Goal: Task Accomplishment & Management: Manage account settings

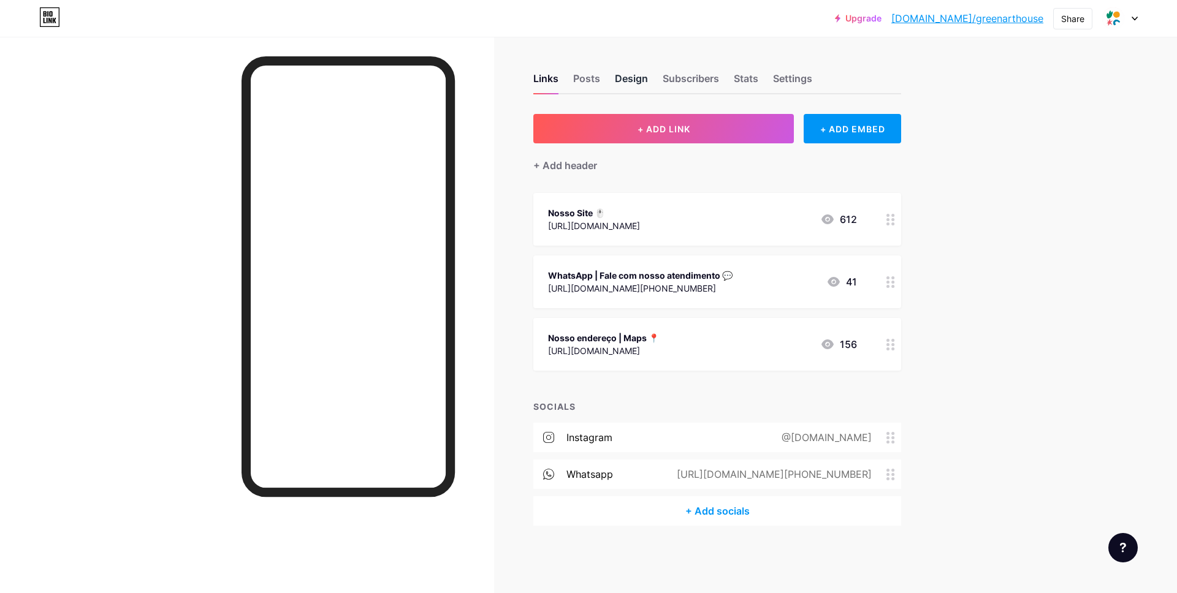
click at [629, 77] on div "Design" at bounding box center [631, 82] width 33 height 22
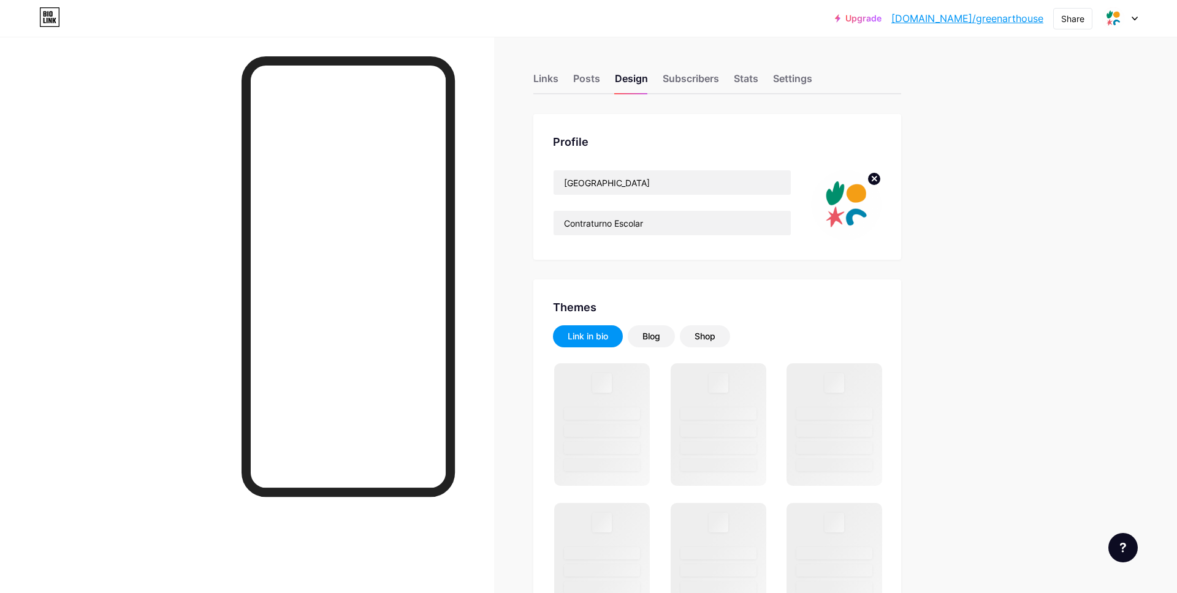
click at [873, 180] on icon at bounding box center [874, 178] width 4 height 4
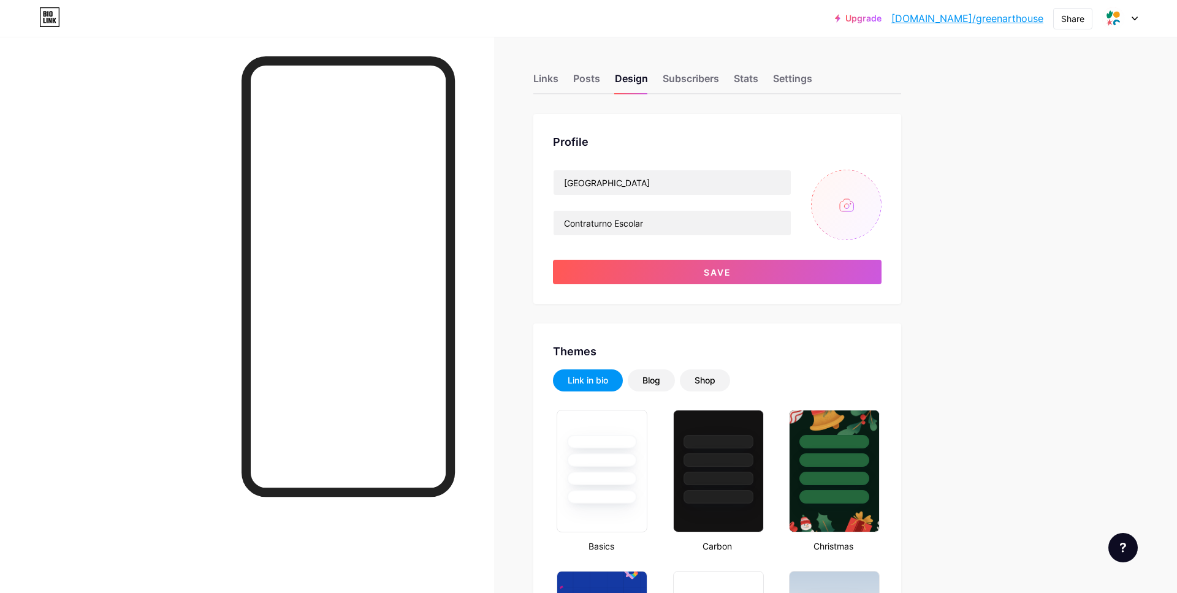
click at [857, 200] on input "file" at bounding box center [846, 205] width 70 height 70
type input "C:\fakepath\Logo.png"
click at [672, 221] on input "Contraturno Escolar" at bounding box center [671, 223] width 237 height 25
type input "Contraturno Escolar | Festa Afetiva"
click at [718, 285] on div "Profile Green Art House Contraturno Escolar | Festa Afetiva Save" at bounding box center [717, 209] width 368 height 190
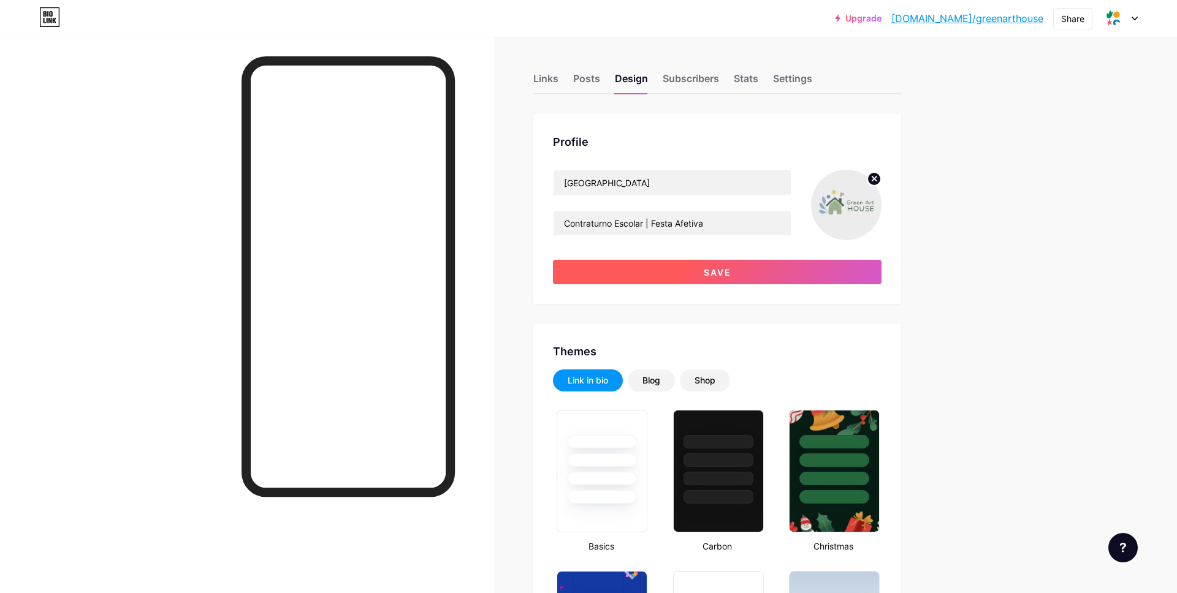
click at [715, 276] on span "Save" at bounding box center [718, 272] width 28 height 10
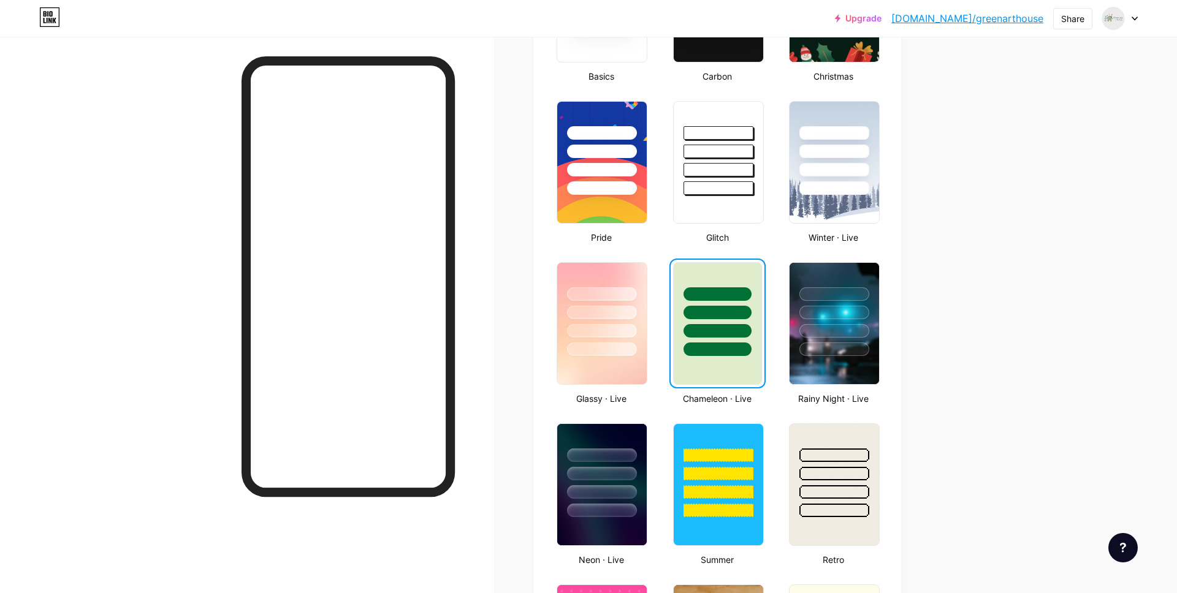
scroll to position [450, 0]
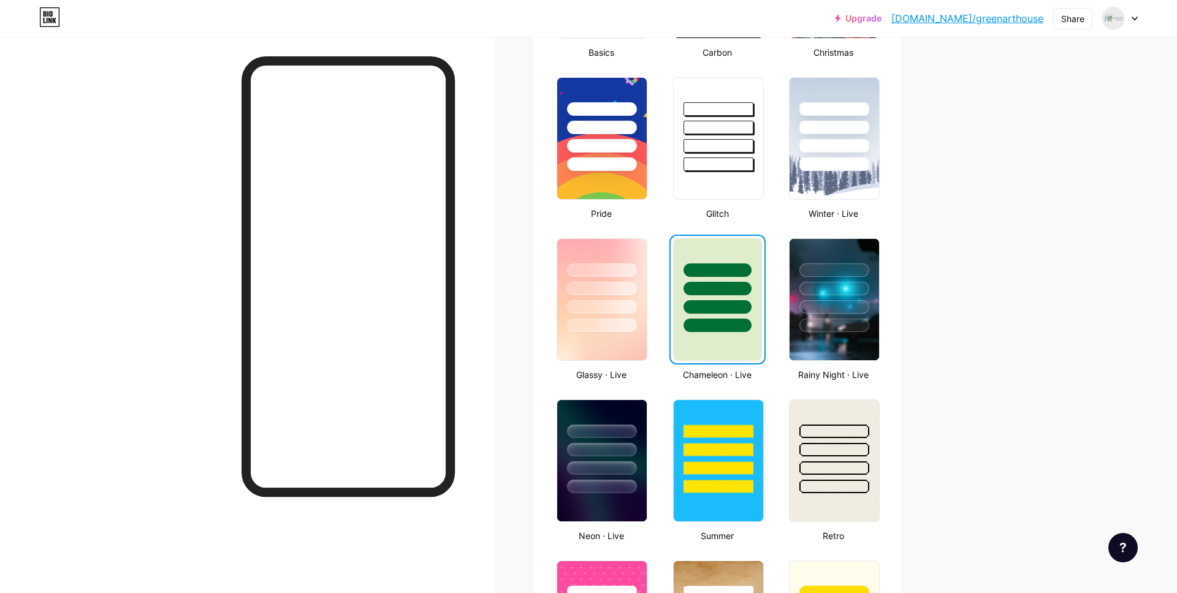
click at [744, 297] on div at bounding box center [717, 285] width 88 height 93
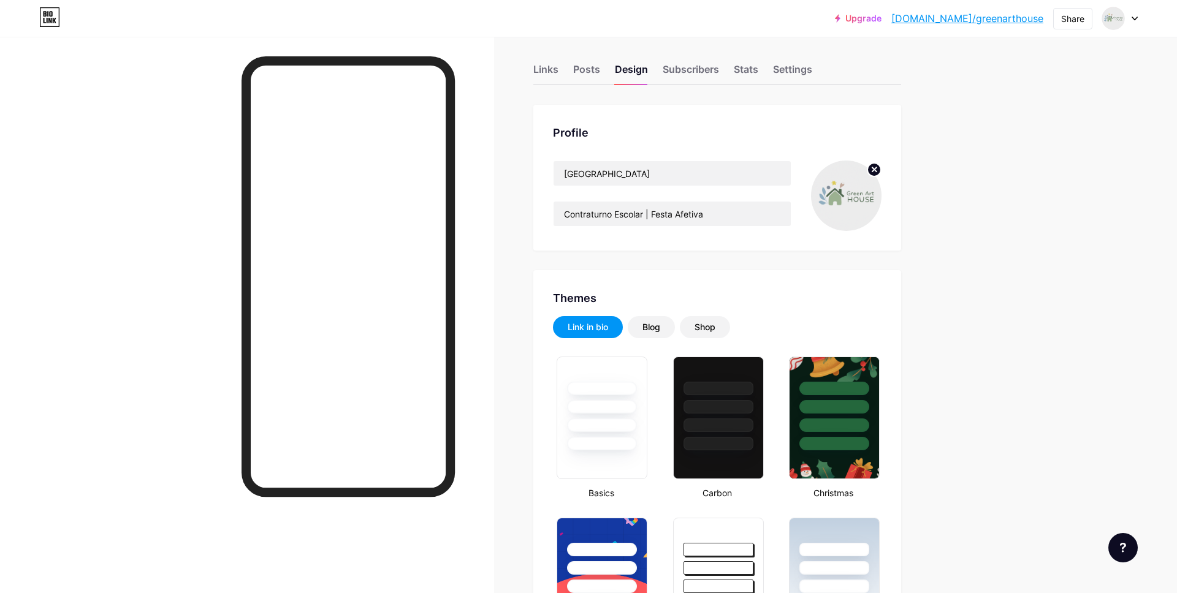
scroll to position [0, 0]
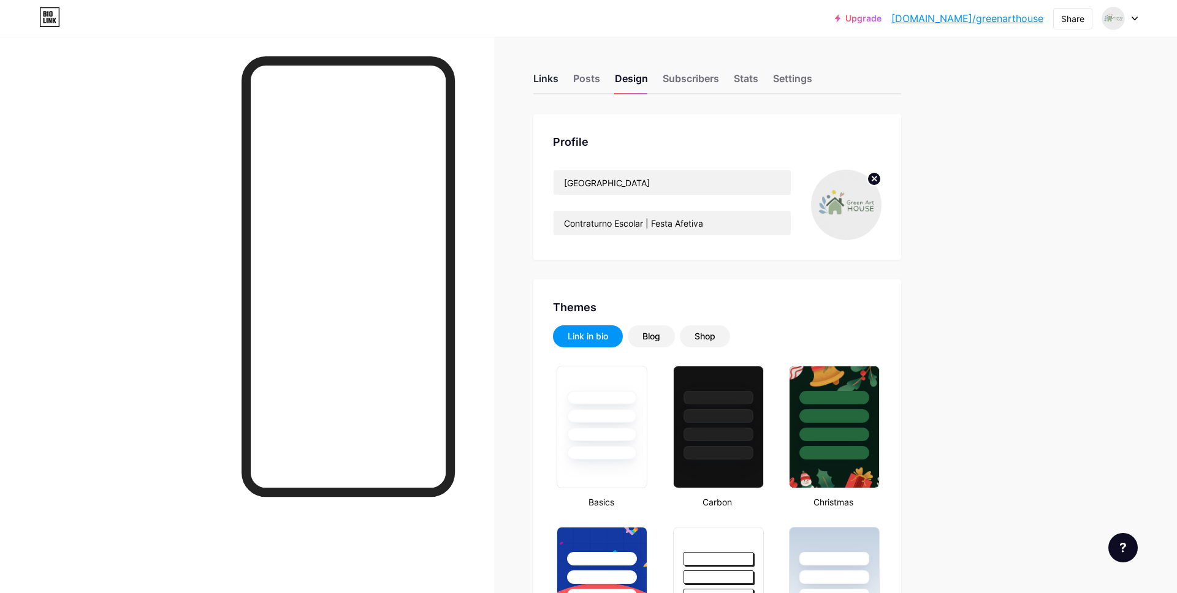
click at [544, 79] on div "Links" at bounding box center [545, 82] width 25 height 22
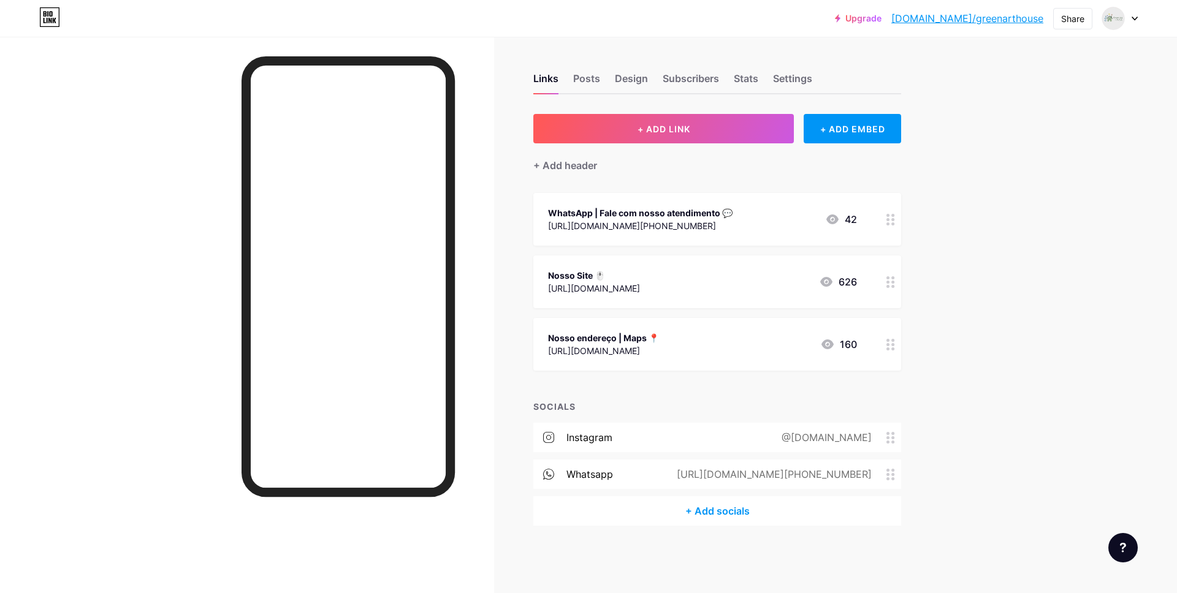
click at [657, 213] on div "WhatsApp | Fale com nosso atendimento 💬" at bounding box center [640, 213] width 184 height 13
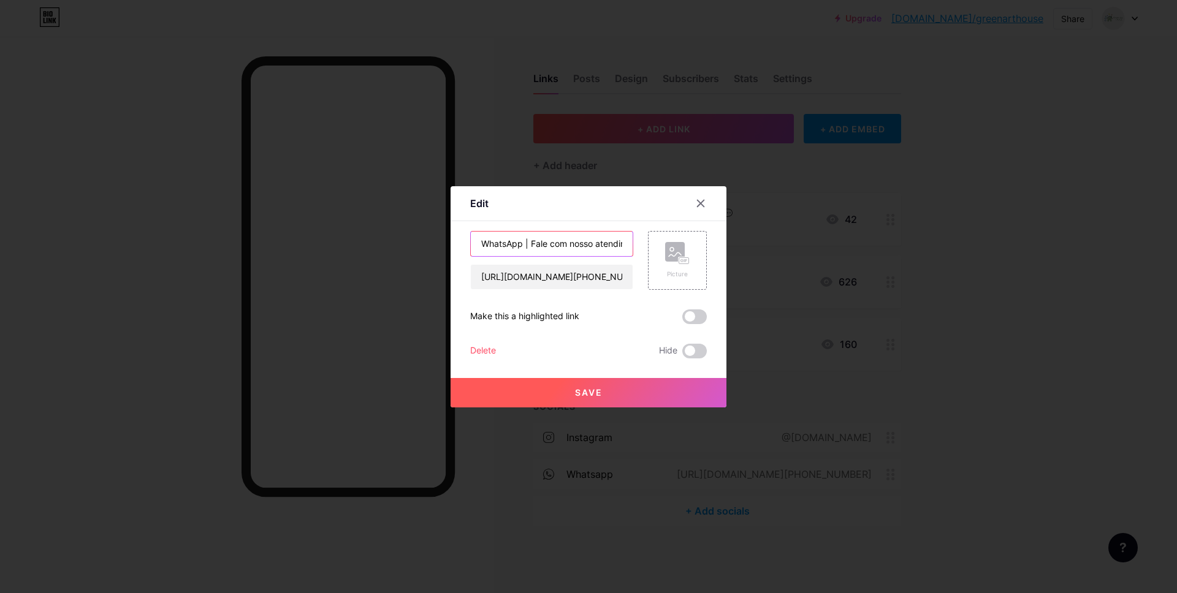
scroll to position [0, 39]
drag, startPoint x: 532, startPoint y: 246, endPoint x: 620, endPoint y: 242, distance: 87.7
click at [620, 242] on input "WhatsApp | Fale com nosso atendimento 💬" at bounding box center [552, 244] width 162 height 25
click at [566, 243] on input "WhatsApp | Fale com nosso atendimento 💬" at bounding box center [552, 244] width 162 height 25
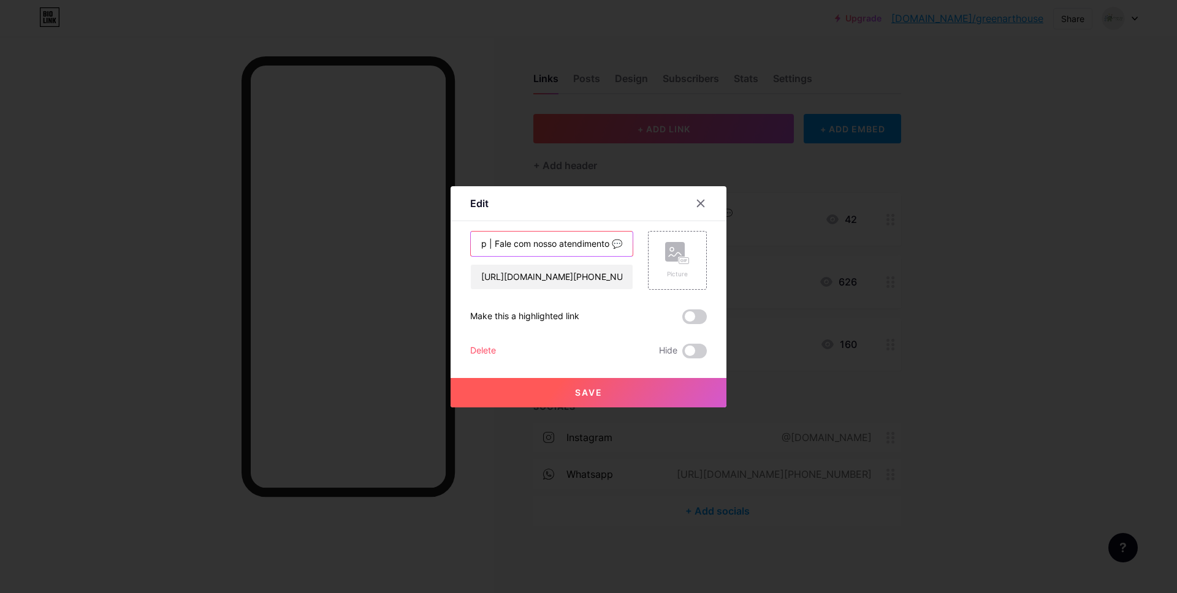
click at [566, 243] on input "WhatsApp | Fale com nosso atendimento 💬" at bounding box center [552, 244] width 162 height 25
drag, startPoint x: 485, startPoint y: 243, endPoint x: 477, endPoint y: 246, distance: 8.3
click at [465, 246] on div "Edit Content YouTube Play YouTube video without leaving your page. ADD Vimeo Pl…" at bounding box center [588, 296] width 276 height 221
click at [483, 240] on input "Saiba mais sobre o Contraturno da Green!" at bounding box center [552, 244] width 162 height 25
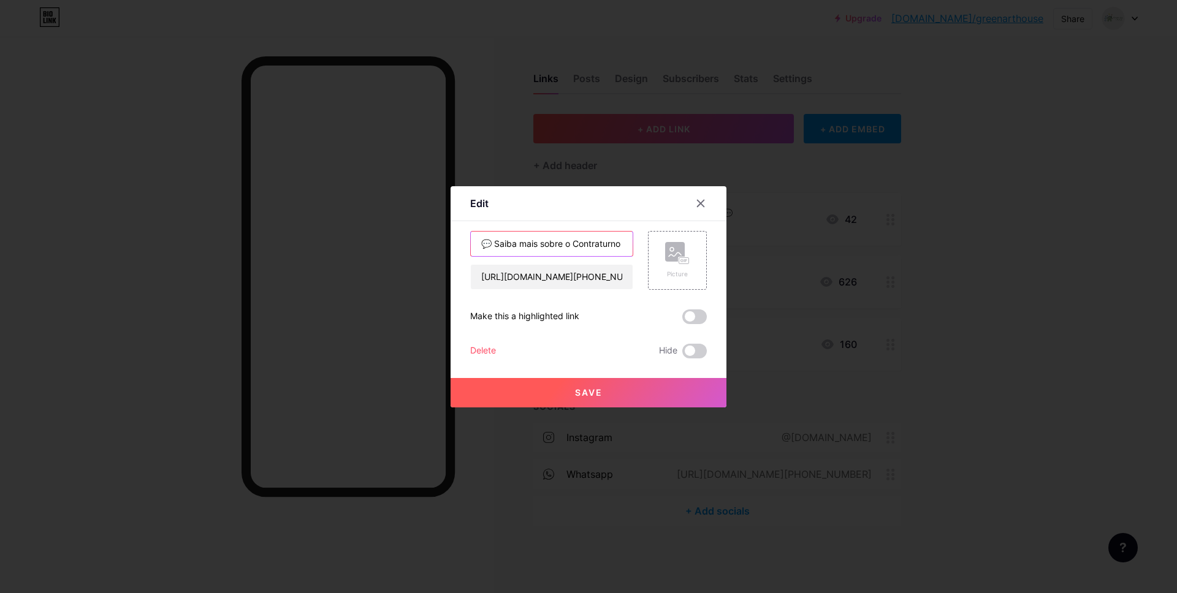
type input "💬 Saiba mais sobre o Contraturno da Green!"
click at [628, 258] on div "💬 Saiba mais sobre o Contraturno da Green! [URL][DOMAIN_NAME][PHONE_NUMBER]" at bounding box center [551, 260] width 163 height 59
click at [594, 254] on input "💬 Saiba mais sobre o Contraturno da Green!" at bounding box center [552, 244] width 162 height 25
click at [566, 284] on input "[URL][DOMAIN_NAME][PHONE_NUMBER]" at bounding box center [552, 277] width 162 height 25
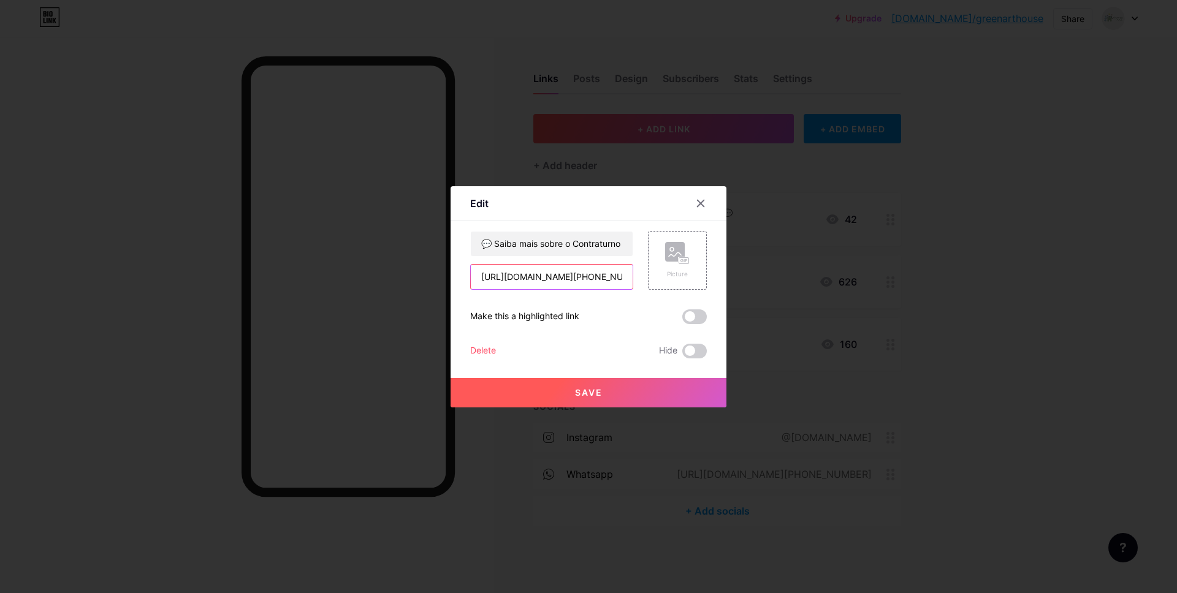
click at [566, 284] on input "[URL][DOMAIN_NAME][PHONE_NUMBER]" at bounding box center [552, 277] width 162 height 25
click at [555, 267] on input "[URL][DOMAIN_NAME][PHONE_NUMBER]" at bounding box center [552, 277] width 162 height 25
click at [550, 272] on input "[URL][DOMAIN_NAME][PHONE_NUMBER]" at bounding box center [552, 277] width 162 height 25
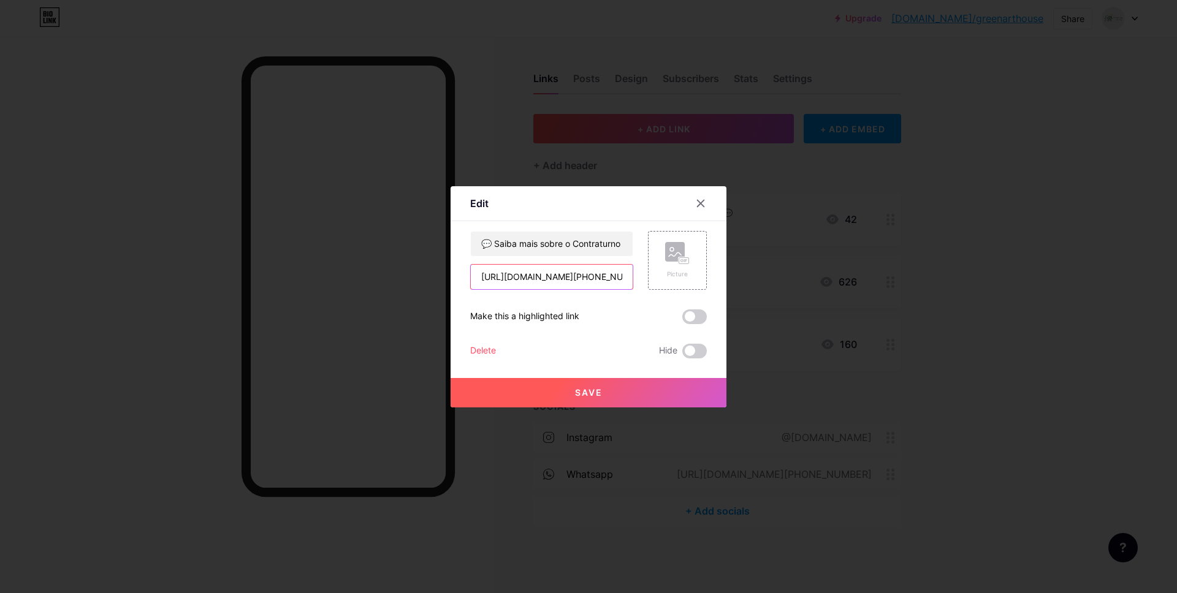
click at [550, 272] on input "[URL][DOMAIN_NAME][PHONE_NUMBER]" at bounding box center [552, 277] width 162 height 25
click at [600, 398] on button "Save" at bounding box center [588, 392] width 276 height 29
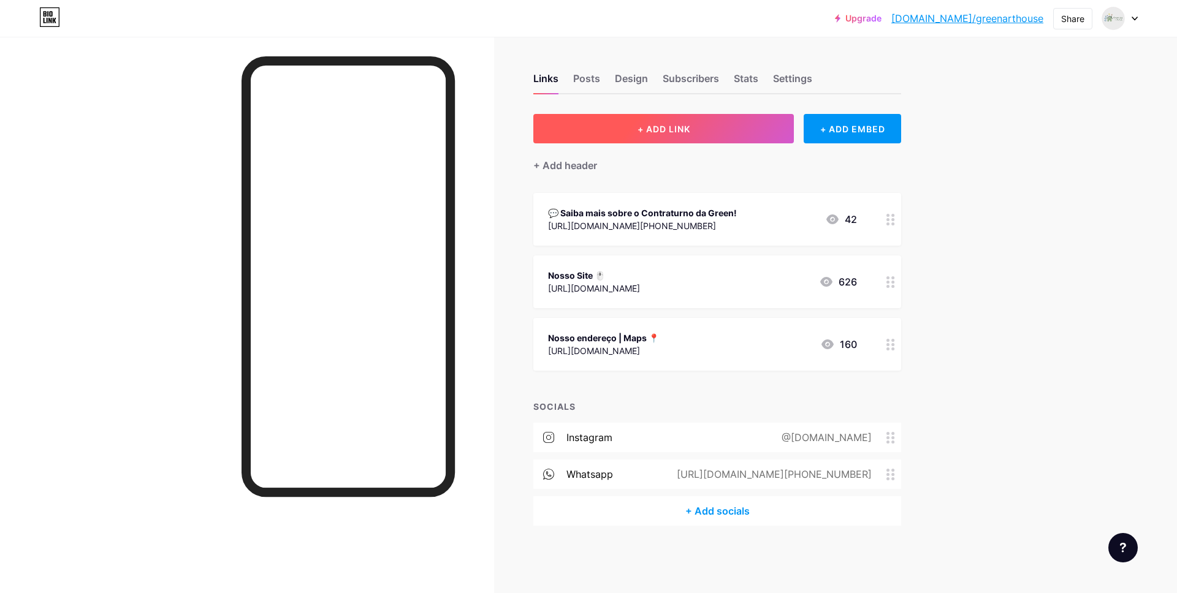
click at [670, 124] on span "+ ADD LINK" at bounding box center [663, 129] width 53 height 10
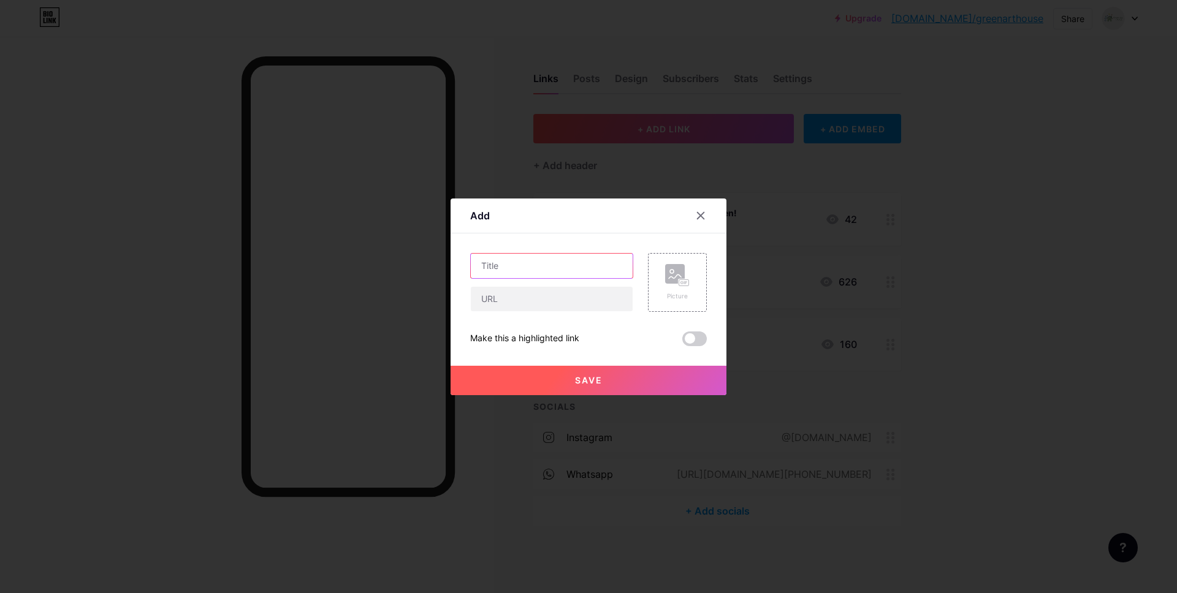
click at [605, 267] on input "text" at bounding box center [552, 266] width 162 height 25
click at [544, 260] on input "🎉" at bounding box center [552, 266] width 162 height 25
type input "🎉 Conheça nossos planos de Festas Afetivas"
click at [517, 287] on input "text" at bounding box center [552, 299] width 162 height 25
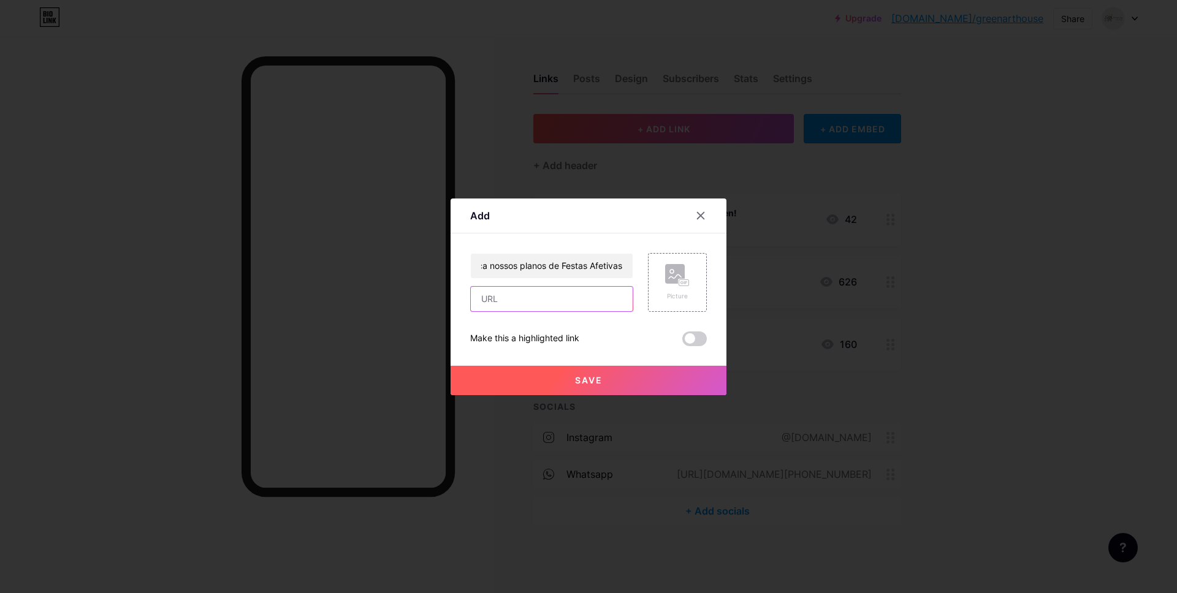
scroll to position [0, 0]
click at [525, 313] on div "🎉 Conheça nossos planos de Festas Afetivas Picture Make this a highlighted link…" at bounding box center [588, 299] width 237 height 93
click at [518, 302] on input "text" at bounding box center [552, 299] width 162 height 25
paste input "[URL][DOMAIN_NAME]"
type input "[URL][DOMAIN_NAME]"
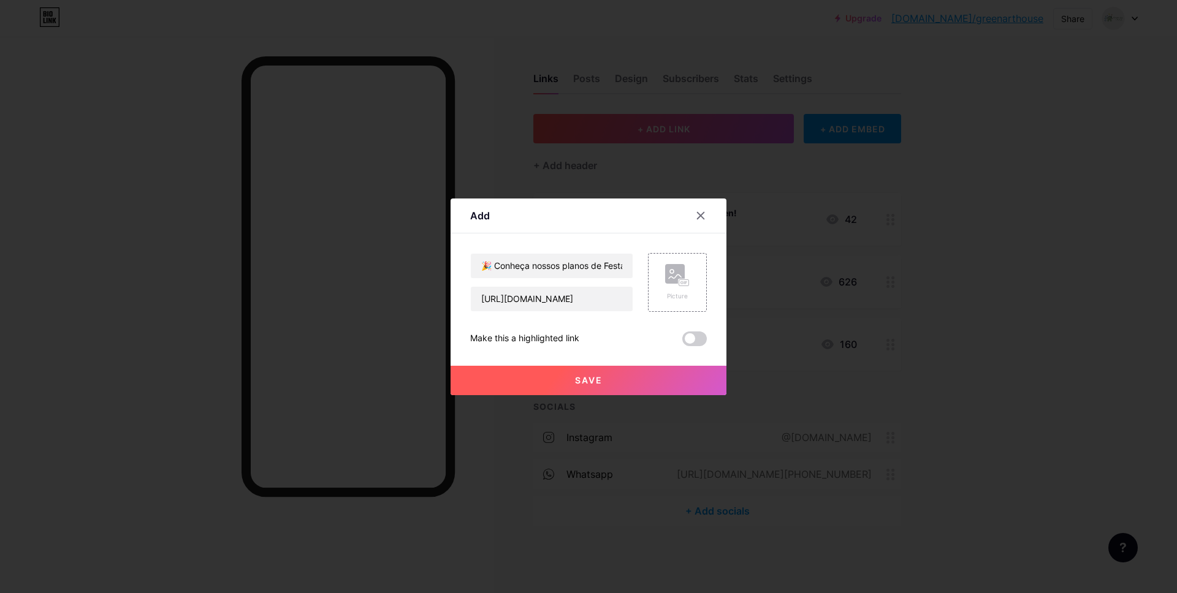
click at [577, 374] on button "Save" at bounding box center [588, 380] width 276 height 29
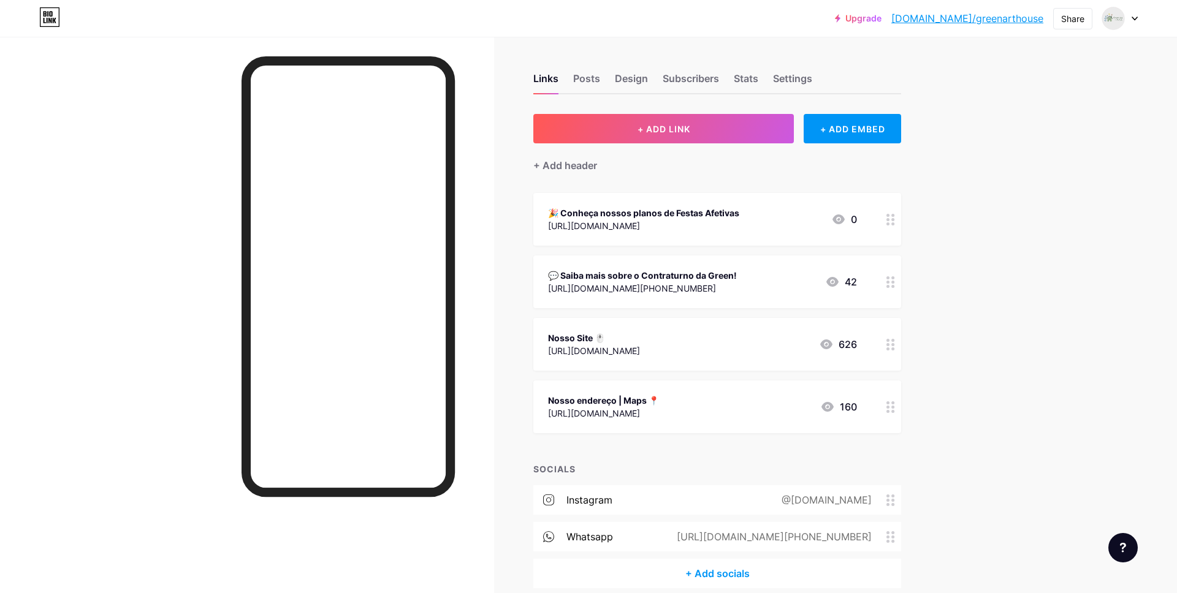
click at [640, 334] on div "Nosso Site 🖱️" at bounding box center [594, 338] width 92 height 13
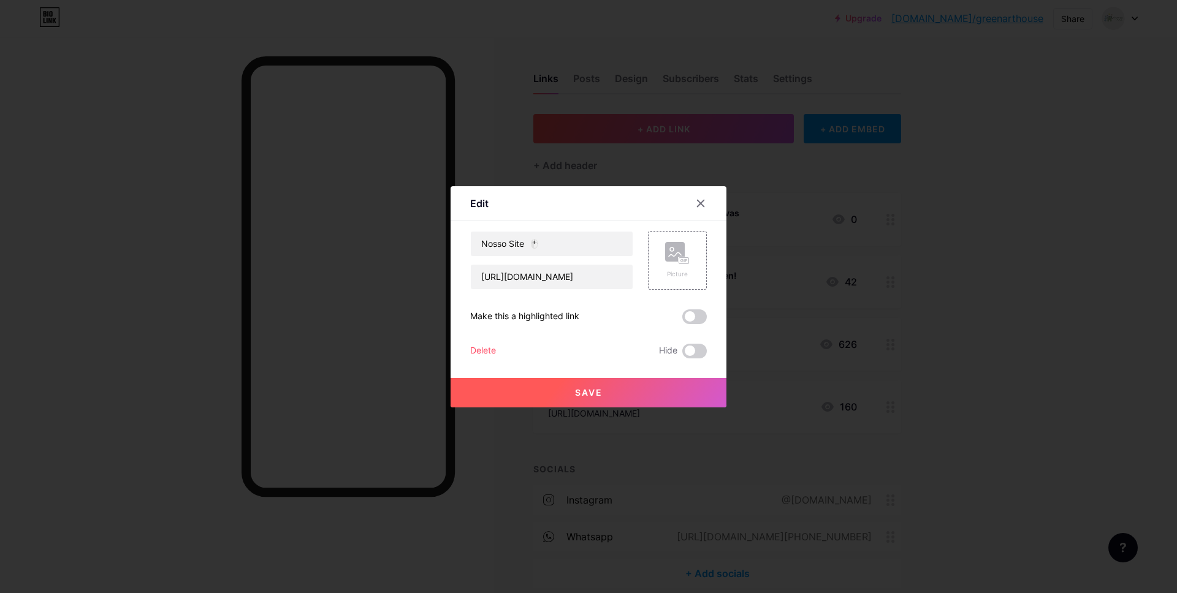
click at [816, 338] on div at bounding box center [588, 296] width 1177 height 593
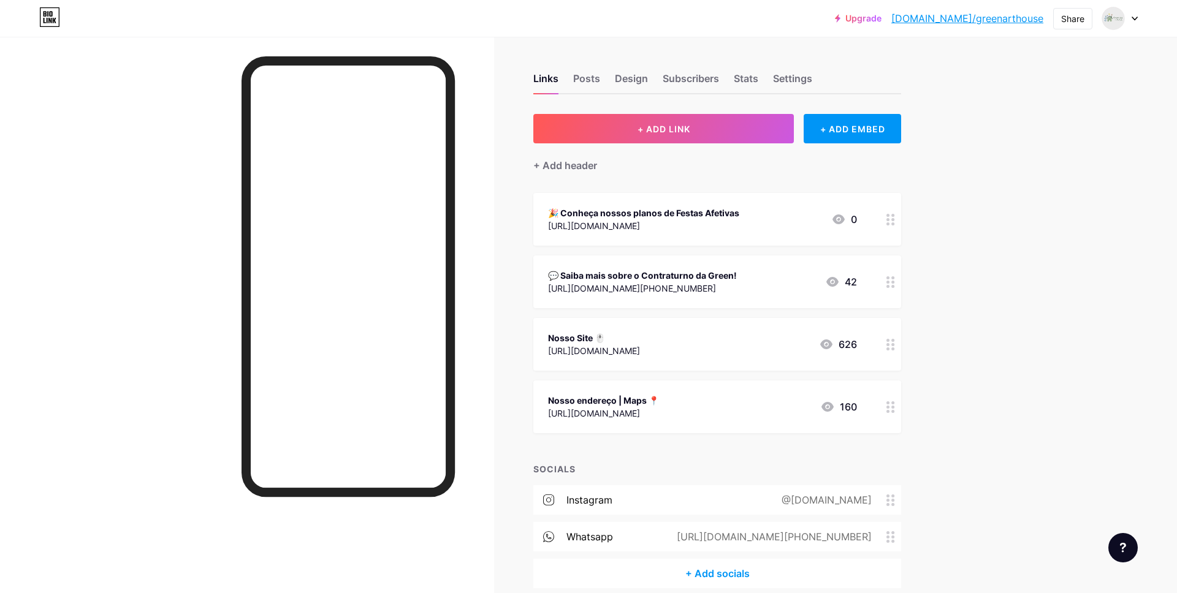
click at [824, 344] on icon at bounding box center [826, 344] width 15 height 15
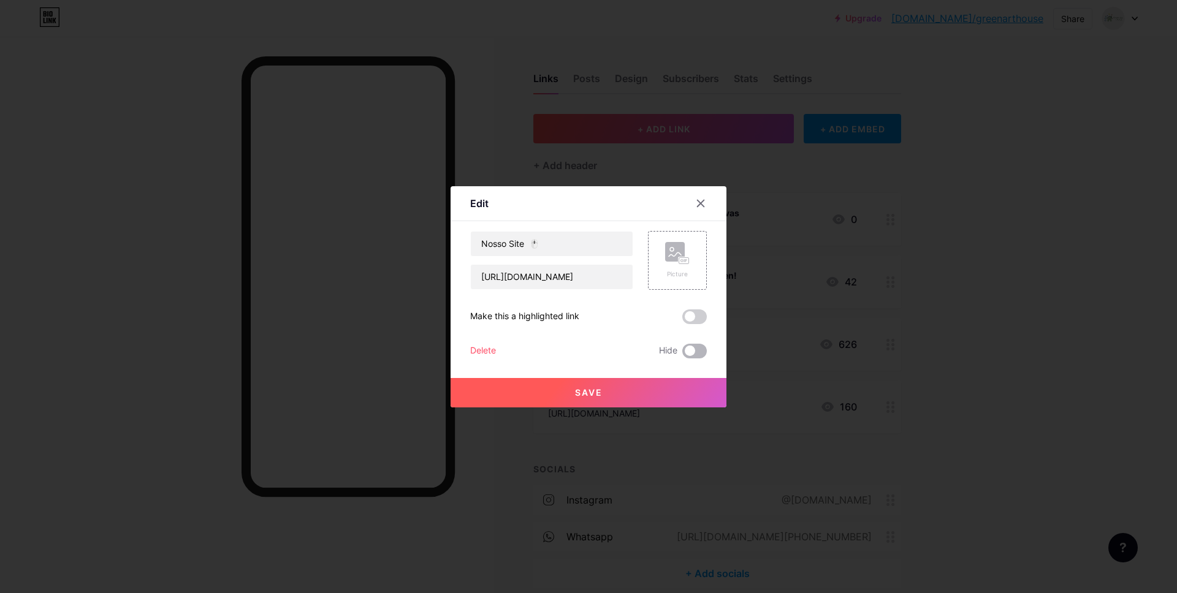
click at [688, 344] on span at bounding box center [694, 351] width 25 height 15
click at [682, 354] on input "checkbox" at bounding box center [682, 354] width 0 height 0
click at [645, 380] on button "Save" at bounding box center [588, 392] width 276 height 29
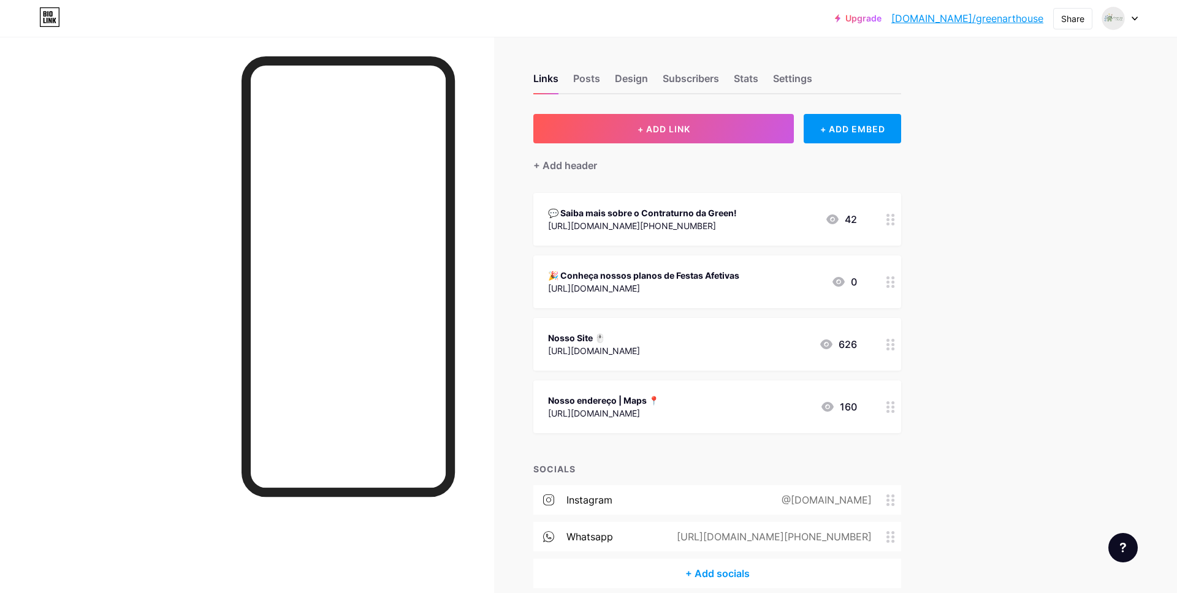
click at [692, 292] on div "[URL][DOMAIN_NAME]" at bounding box center [643, 288] width 191 height 13
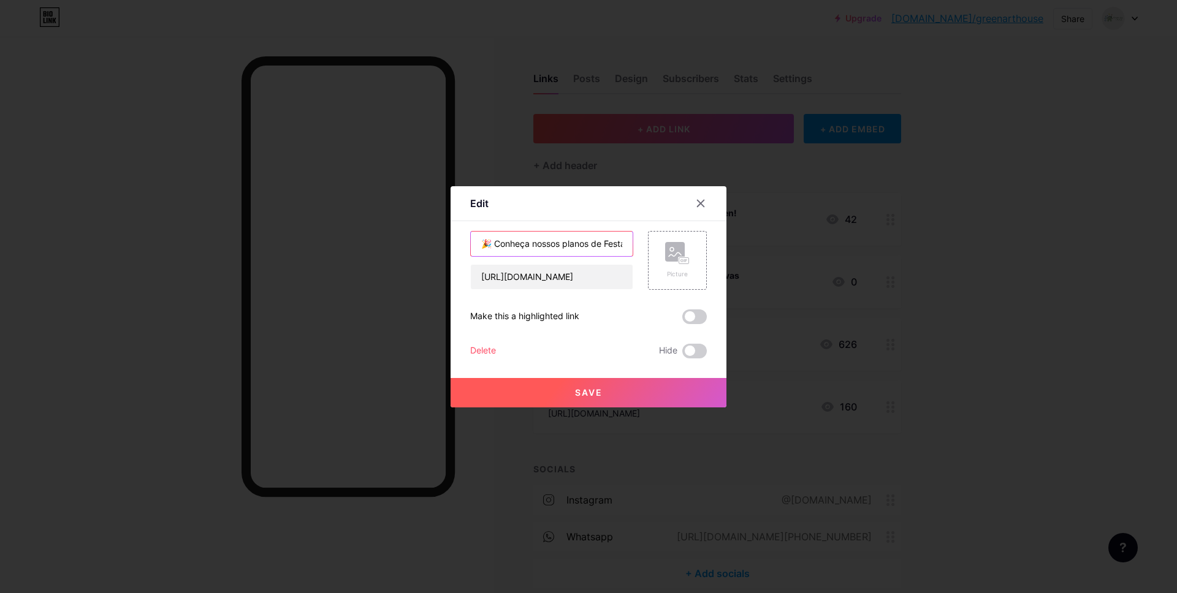
click at [561, 245] on input "🎉 Conheça nossos planos de Festas Afetivas" at bounding box center [552, 244] width 162 height 25
type input "🎉 Conheça nosso plano de Festa Afetiva Infantil"
click at [594, 387] on span "Save" at bounding box center [589, 392] width 28 height 10
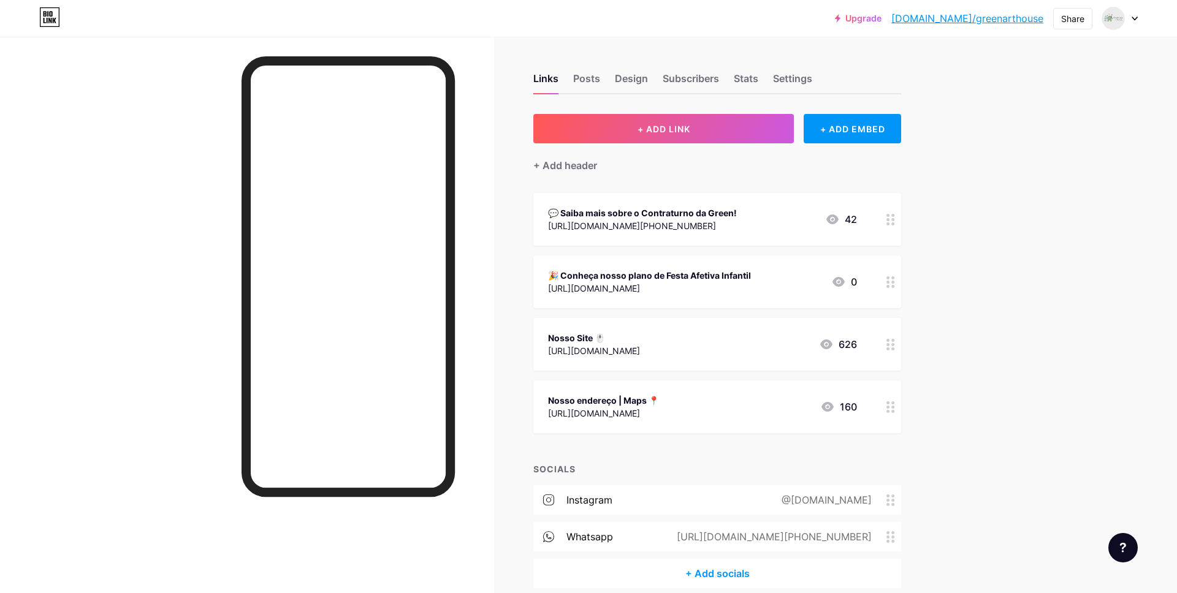
click at [884, 289] on div at bounding box center [890, 282] width 21 height 53
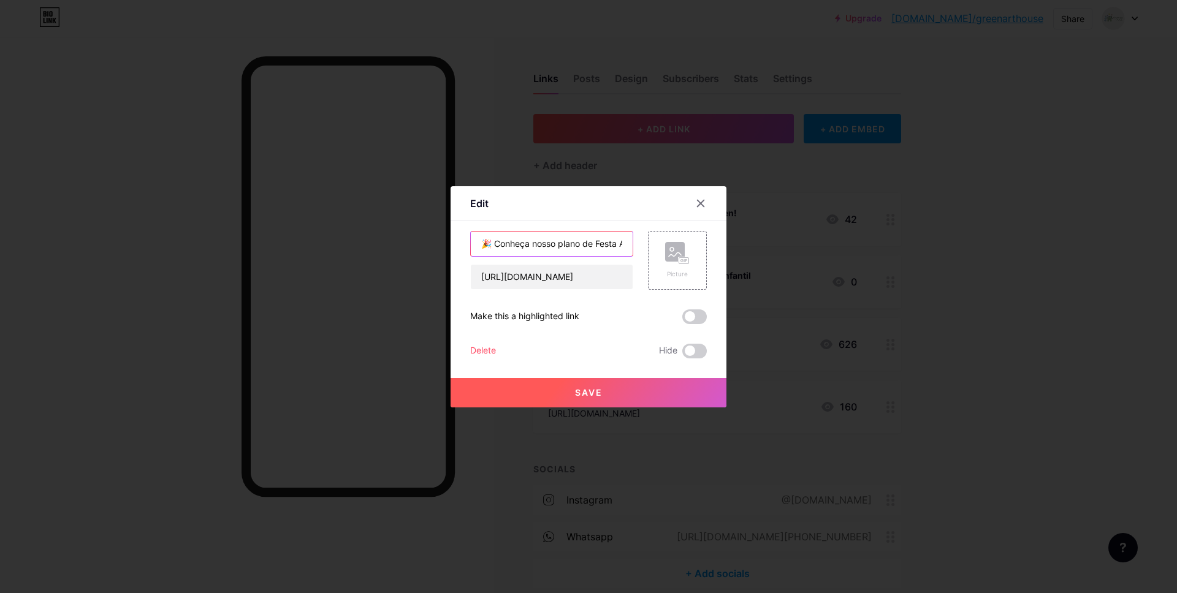
click at [557, 246] on input "🎉 Conheça nosso plano de Festa Afetiva Infantil" at bounding box center [552, 244] width 162 height 25
click at [587, 245] on input "🎉 Conheça nossos plano de Festa Afetiva Infantil" at bounding box center [552, 244] width 162 height 25
click at [585, 243] on input "🎉 Conheça nossos plano de Festa Afetiva Infantil" at bounding box center [552, 244] width 162 height 25
type input "🎉 Conheça nossos planos de Festa Afetiva Infantil"
click at [647, 386] on button "Save" at bounding box center [588, 392] width 276 height 29
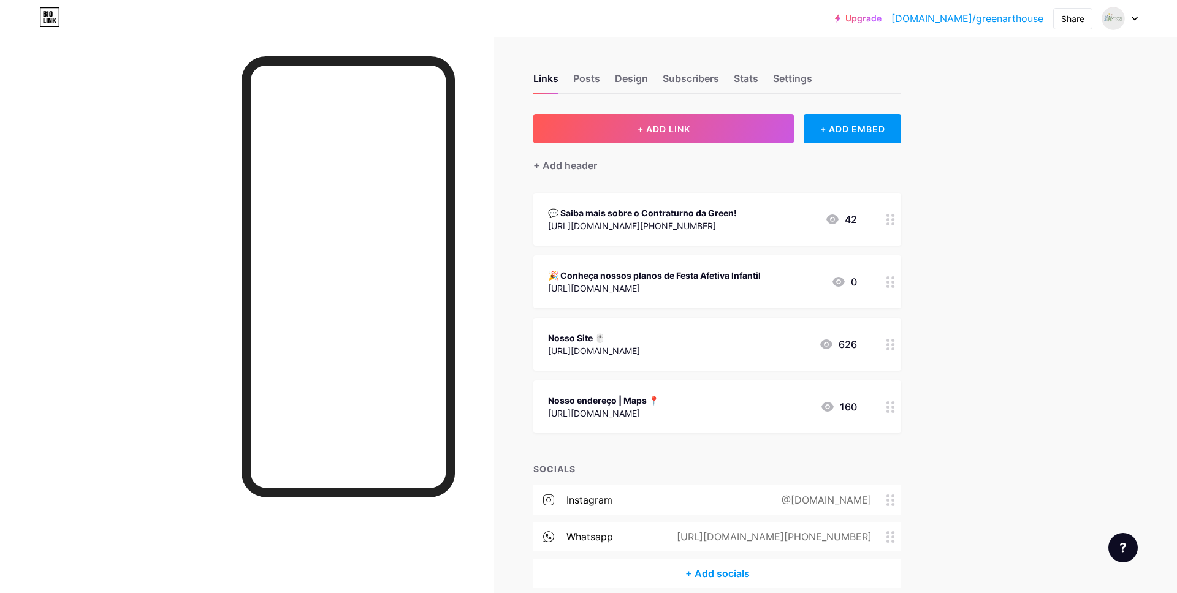
click at [607, 410] on div "[URL][DOMAIN_NAME]" at bounding box center [603, 413] width 111 height 13
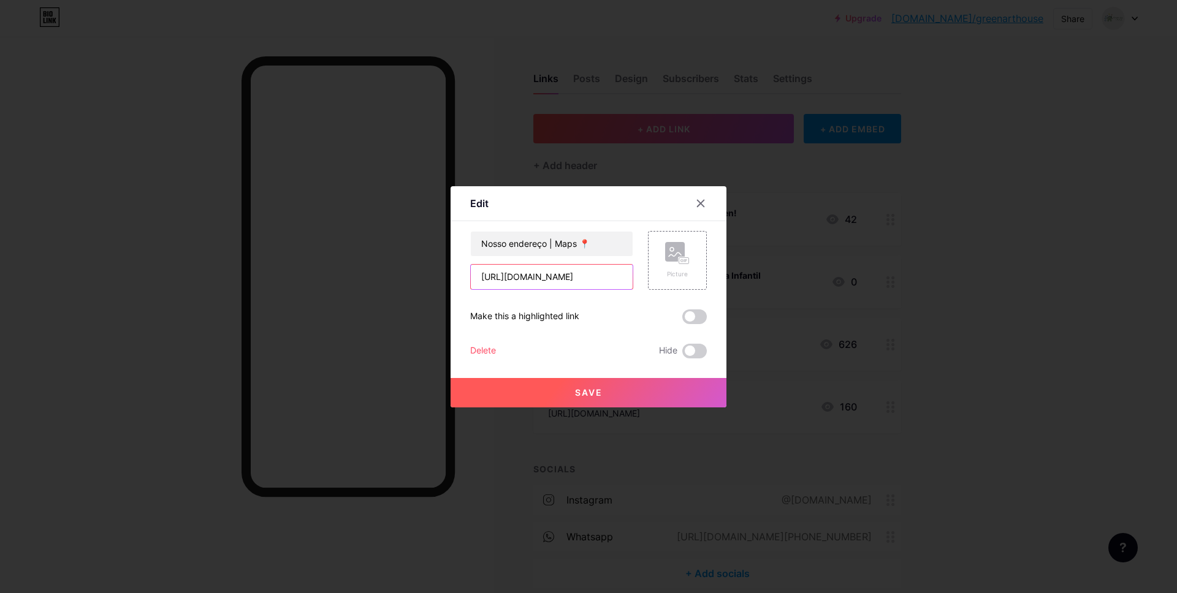
click at [525, 269] on input "[URL][DOMAIN_NAME]" at bounding box center [552, 277] width 162 height 25
click at [597, 391] on span "Save" at bounding box center [589, 392] width 28 height 10
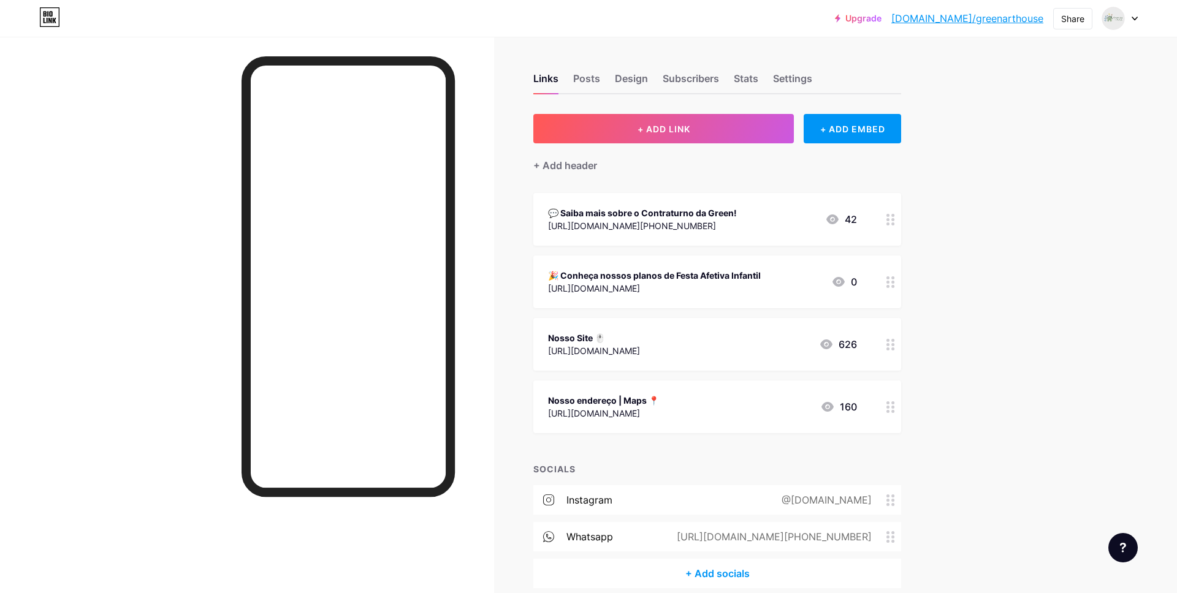
click at [659, 402] on div "Nosso endereço | Maps 📍" at bounding box center [603, 400] width 111 height 13
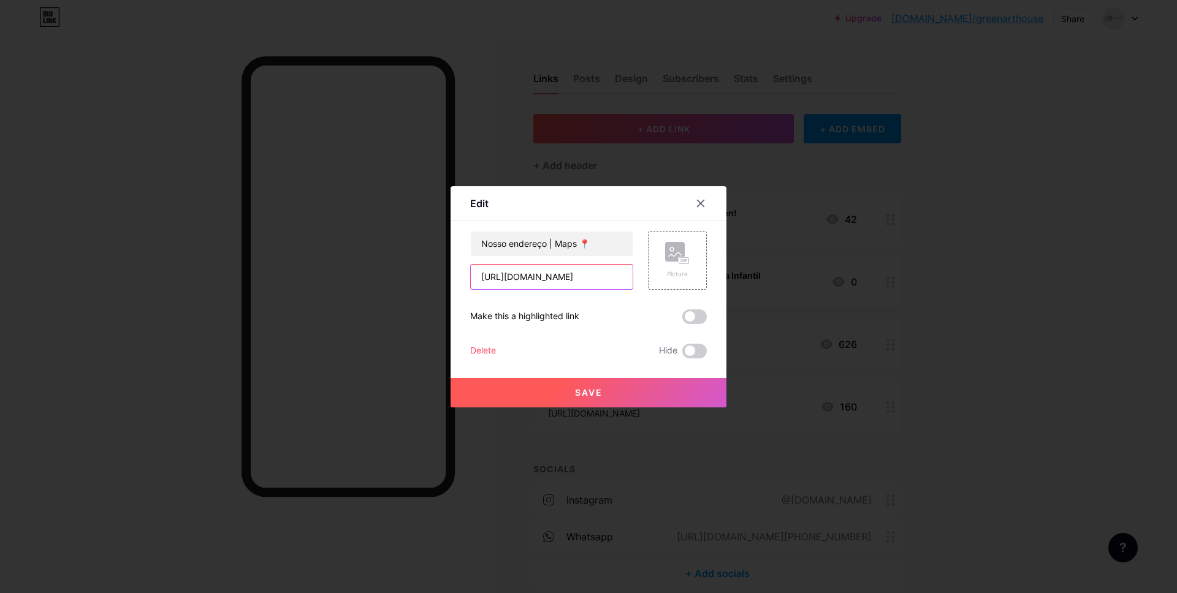
click at [551, 282] on input "[URL][DOMAIN_NAME]" at bounding box center [552, 277] width 162 height 25
paste input "[DOMAIN_NAME][URL]"
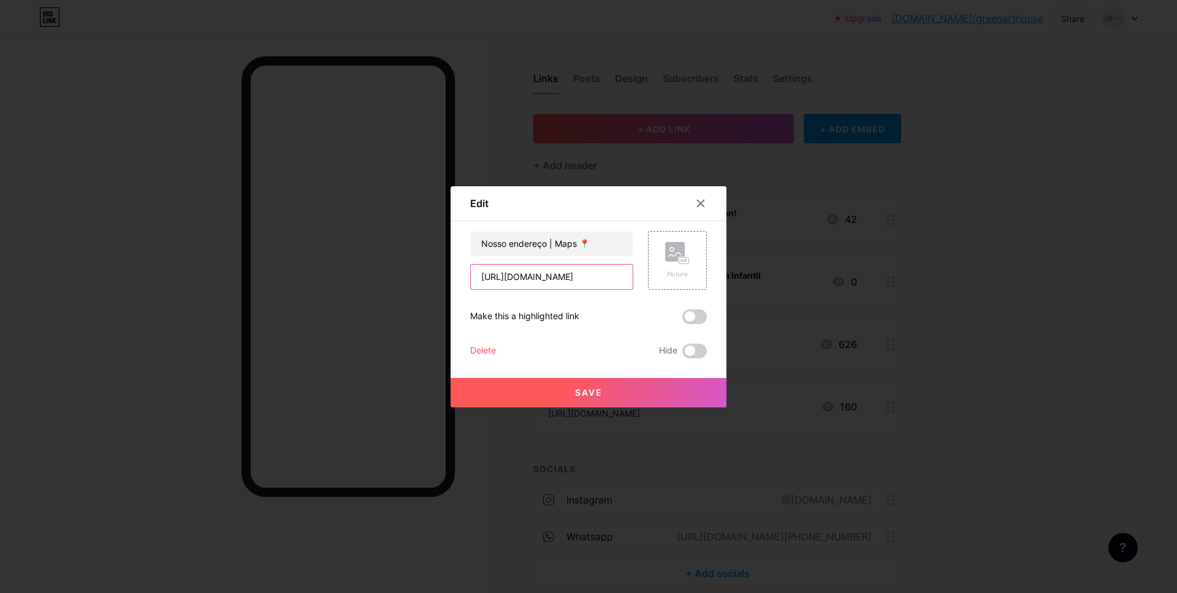
type input "[URL][DOMAIN_NAME]"
click at [566, 385] on button "Save" at bounding box center [588, 392] width 276 height 29
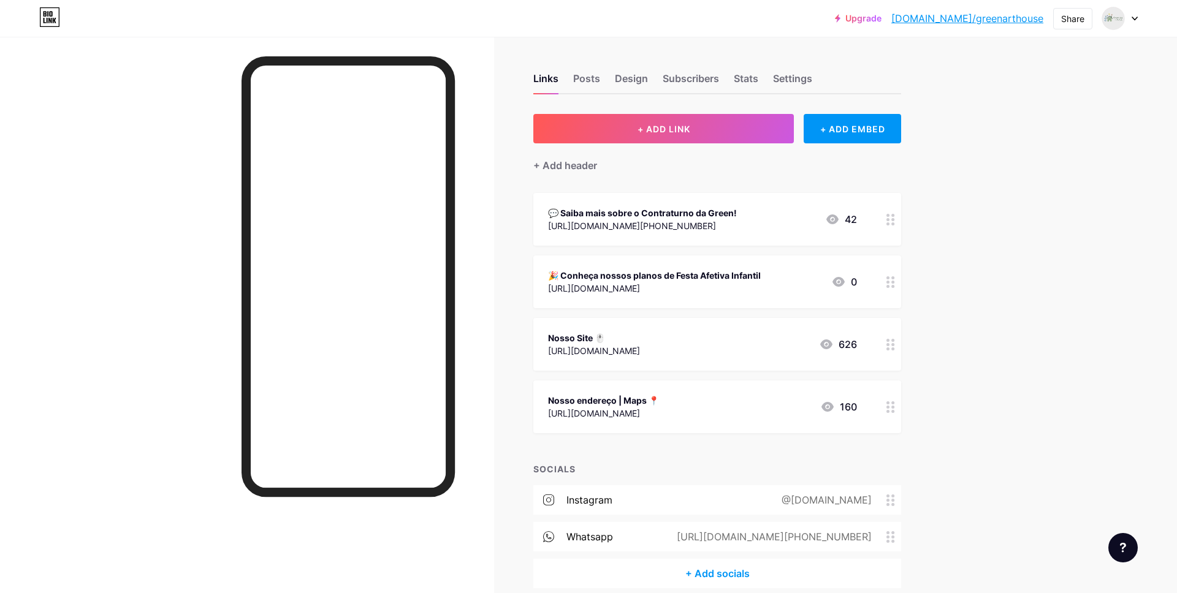
click at [58, 26] on icon at bounding box center [49, 17] width 21 height 20
click at [53, 27] on link at bounding box center [49, 18] width 21 height 22
click at [1063, 25] on div "Share" at bounding box center [1072, 18] width 39 height 21
